Goal: Navigation & Orientation: Find specific page/section

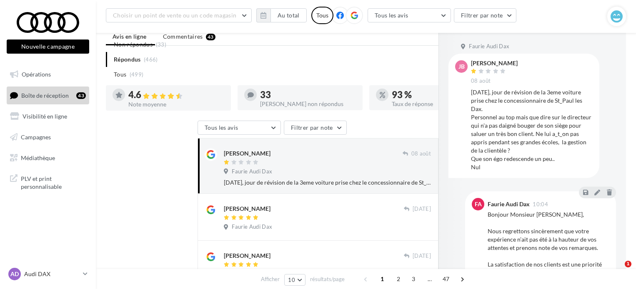
scroll to position [147, 0]
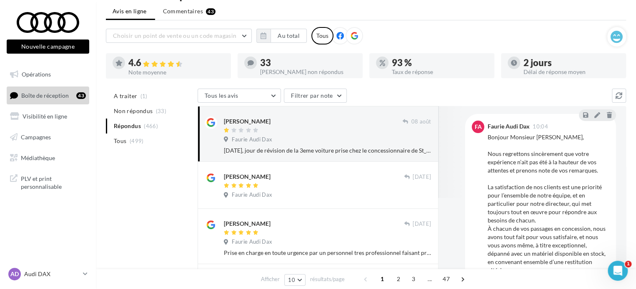
scroll to position [0, 0]
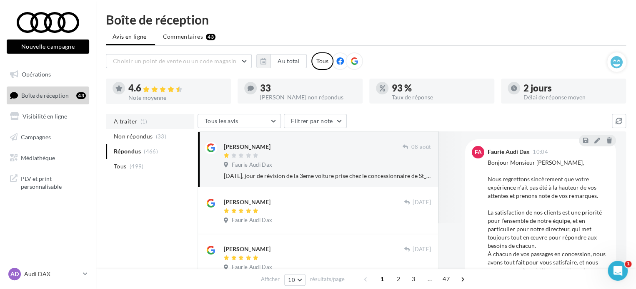
click at [153, 118] on li "A traiter (1)" at bounding box center [150, 121] width 88 height 15
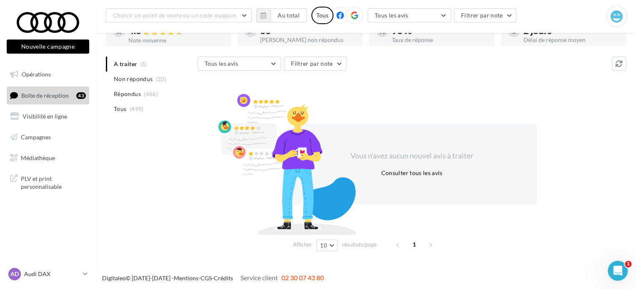
scroll to position [58, 0]
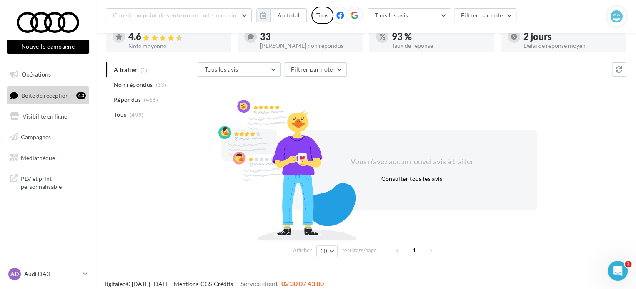
click at [128, 68] on ul "A traiter (1) Non répondus (33) Répondus (466) Tous (499)" at bounding box center [150, 92] width 88 height 60
click at [127, 82] on span "Non répondus" at bounding box center [133, 85] width 39 height 8
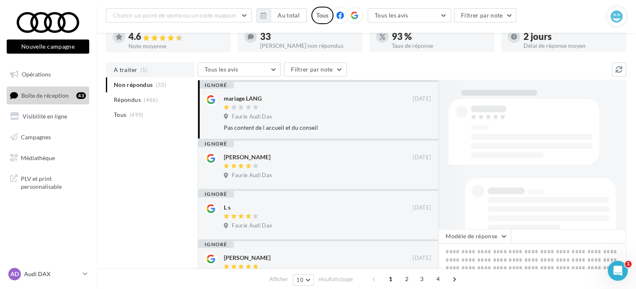
click at [127, 69] on span "A traiter" at bounding box center [125, 70] width 23 height 8
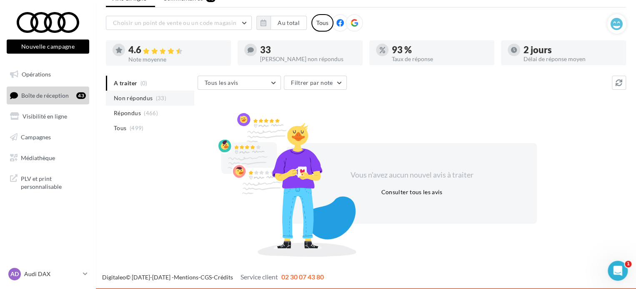
click at [151, 101] on span "Non répondus" at bounding box center [133, 98] width 39 height 8
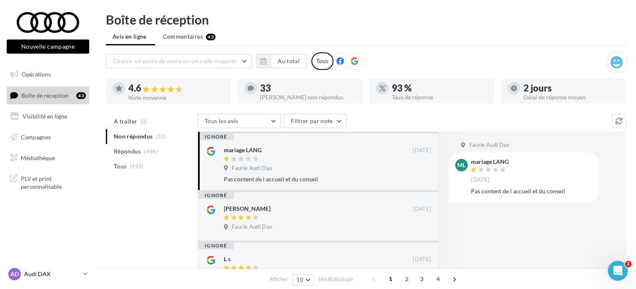
click at [78, 277] on p "Audi DAX" at bounding box center [51, 274] width 55 height 8
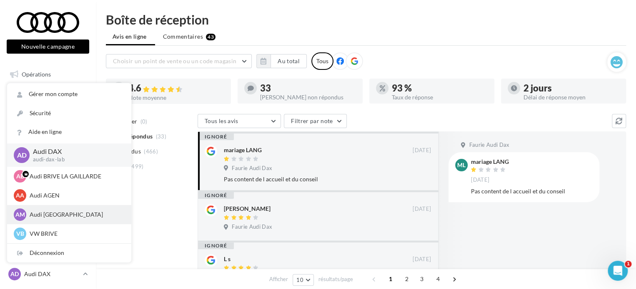
click at [73, 211] on p "Audi MONT DE MARSAN" at bounding box center [76, 215] width 92 height 8
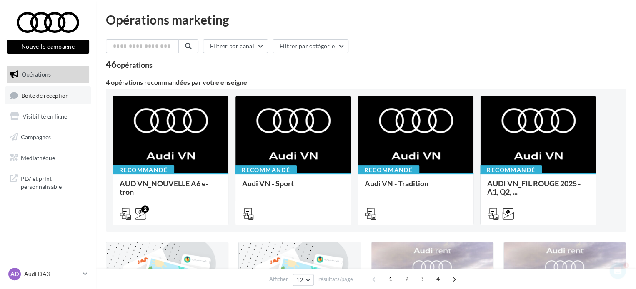
click at [44, 88] on link "Boîte de réception" at bounding box center [48, 96] width 86 height 18
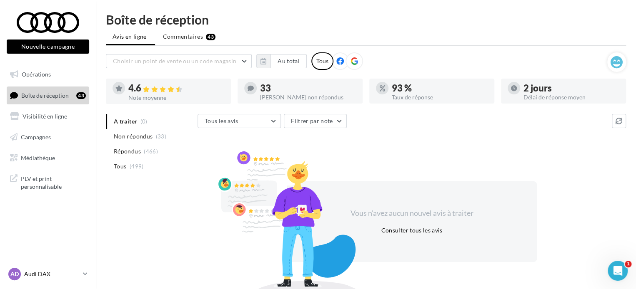
click at [74, 274] on p "Audi DAX" at bounding box center [51, 274] width 55 height 8
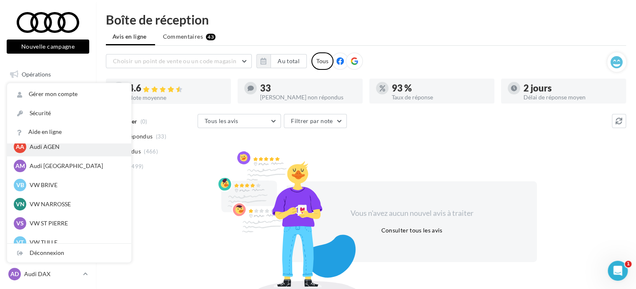
scroll to position [57, 0]
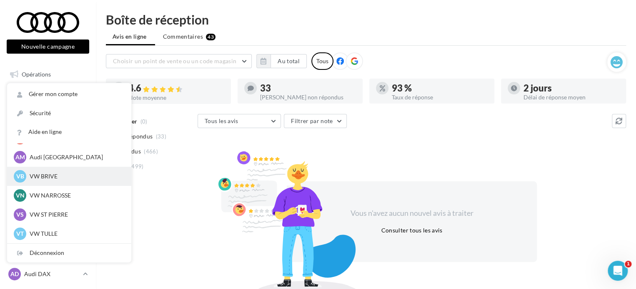
click at [40, 173] on p "VW BRIVE" at bounding box center [76, 176] width 92 height 8
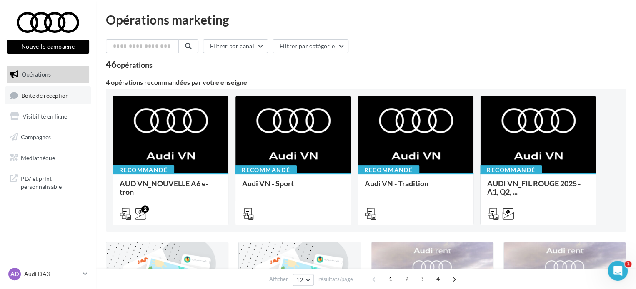
click at [58, 97] on span "Boîte de réception" at bounding box center [44, 95] width 47 height 7
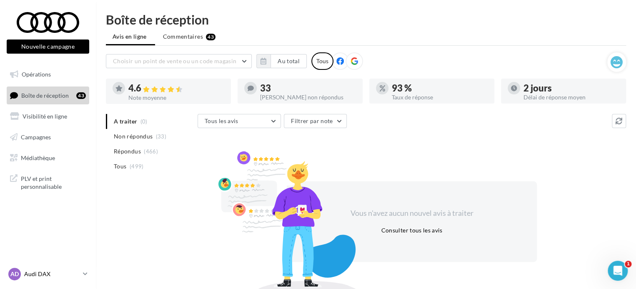
click at [82, 272] on link "AD Audi DAX audi-dax-lab" at bounding box center [48, 275] width 82 height 16
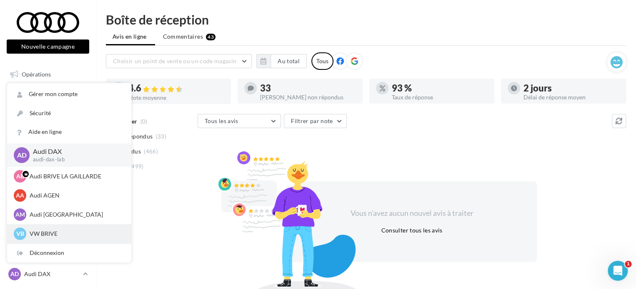
scroll to position [42, 0]
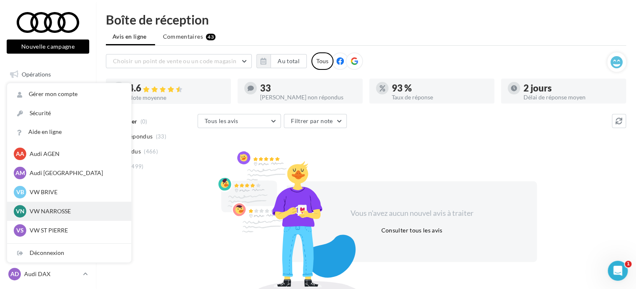
click at [48, 214] on p "VW NARROSSE" at bounding box center [76, 211] width 92 height 8
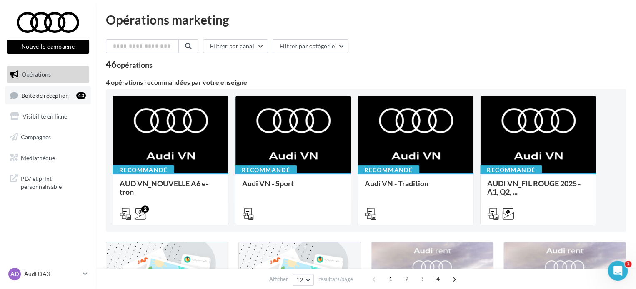
click at [33, 93] on span "Boîte de réception" at bounding box center [44, 95] width 47 height 7
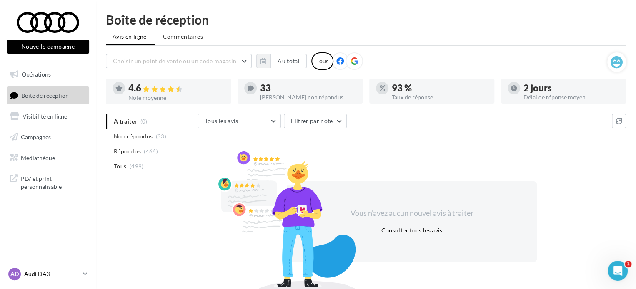
click at [79, 272] on p "Audi DAX" at bounding box center [51, 274] width 55 height 8
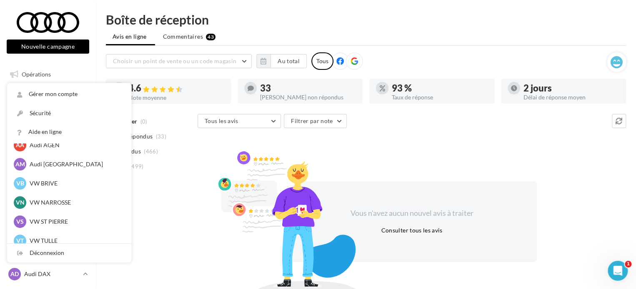
scroll to position [57, 0]
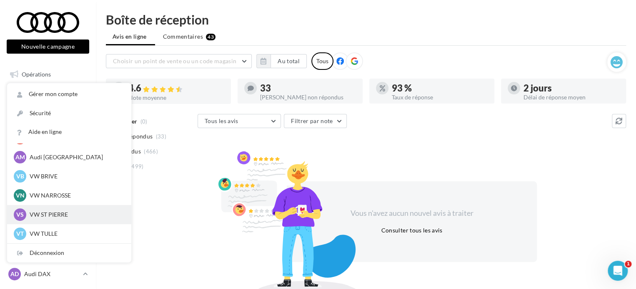
click at [64, 210] on div "VS VW ST PIERRE vw-stp-prat" at bounding box center [69, 215] width 111 height 12
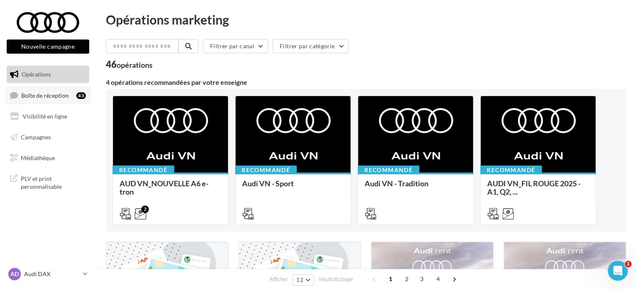
click at [58, 99] on span "Boîte de réception" at bounding box center [44, 95] width 47 height 7
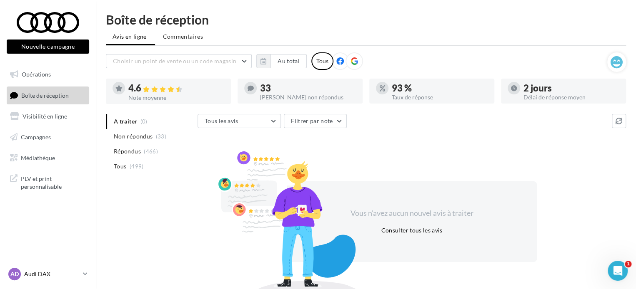
click at [83, 272] on icon at bounding box center [85, 274] width 5 height 7
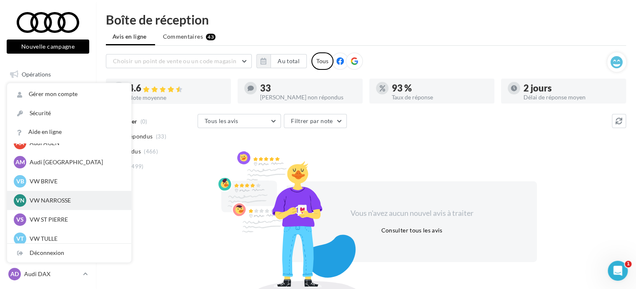
scroll to position [57, 0]
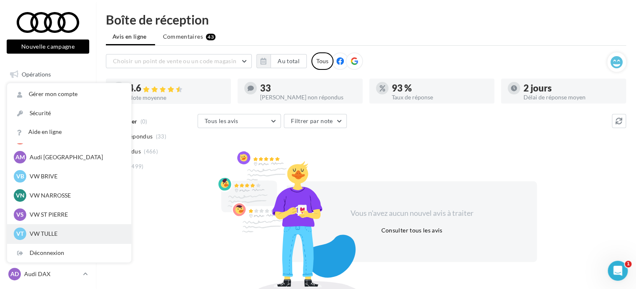
click at [45, 234] on p "VW TULLE" at bounding box center [76, 234] width 92 height 8
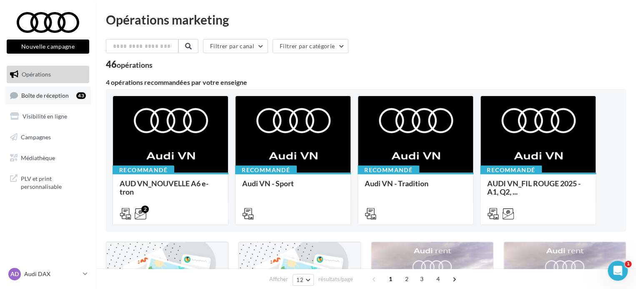
click at [57, 97] on span "Boîte de réception" at bounding box center [44, 95] width 47 height 7
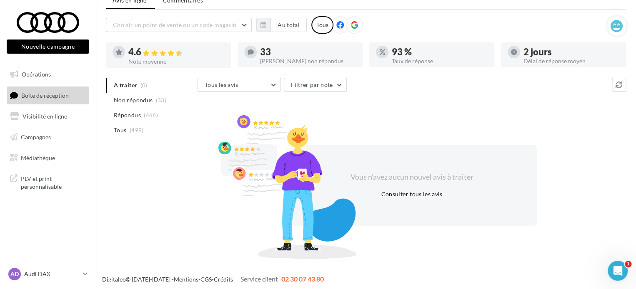
scroll to position [38, 0]
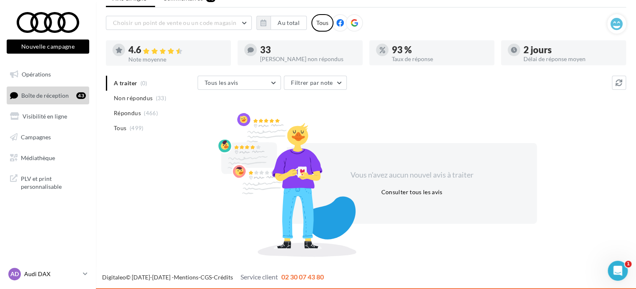
click at [84, 274] on icon at bounding box center [85, 274] width 5 height 7
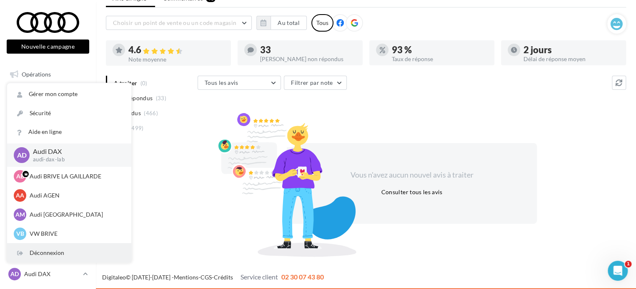
click at [65, 257] on div "Déconnexion" at bounding box center [69, 253] width 124 height 19
